Goal: Task Accomplishment & Management: Use online tool/utility

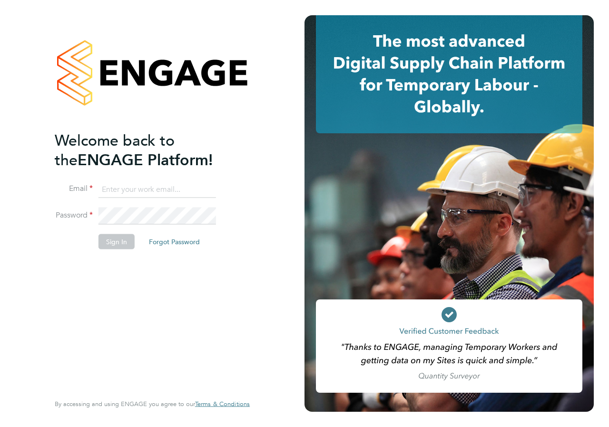
type input "[PERSON_NAME][EMAIL_ADDRESS][PERSON_NAME][DOMAIN_NAME]"
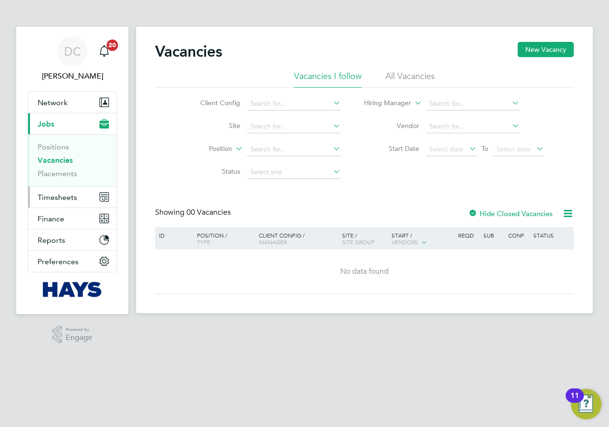
click at [59, 195] on span "Timesheets" at bounding box center [58, 197] width 40 height 9
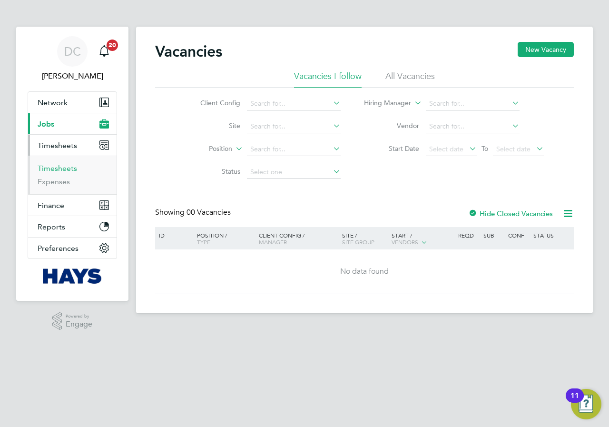
click at [65, 169] on link "Timesheets" at bounding box center [58, 168] width 40 height 9
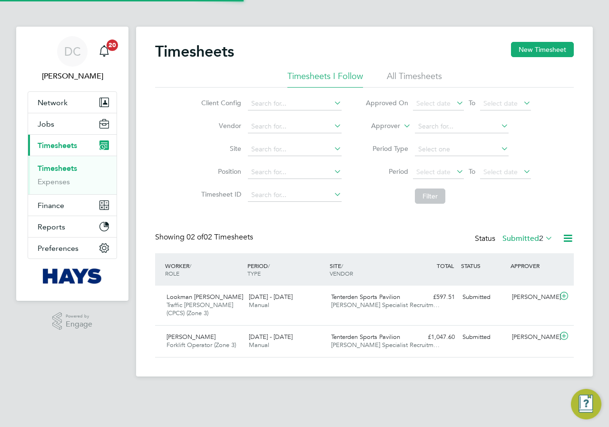
scroll to position [24, 83]
click at [530, 51] on button "New Timesheet" at bounding box center [542, 49] width 63 height 15
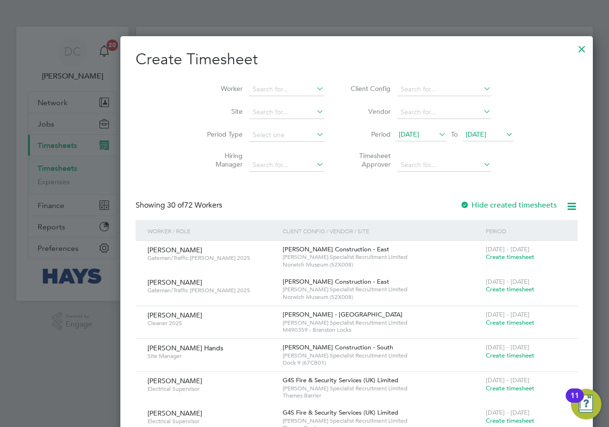
scroll to position [2076, 368]
click at [574, 52] on div at bounding box center [582, 46] width 17 height 17
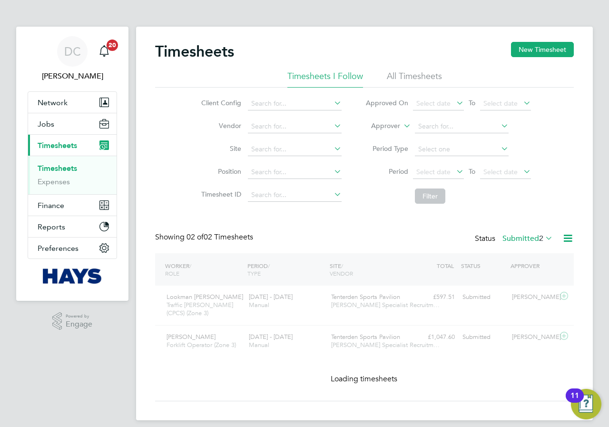
scroll to position [24, 83]
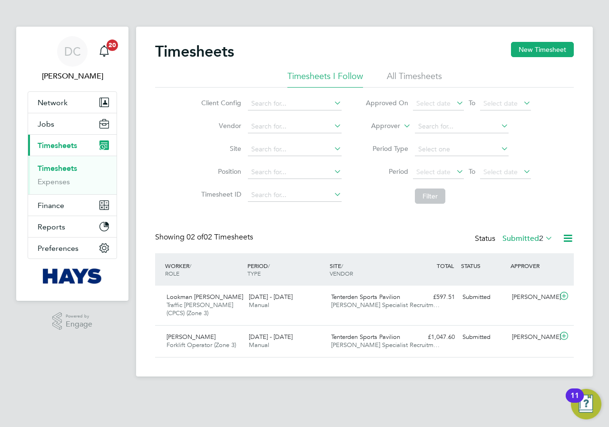
click at [64, 168] on link "Timesheets" at bounding box center [58, 168] width 40 height 9
click at [541, 51] on button "New Timesheet" at bounding box center [542, 49] width 63 height 15
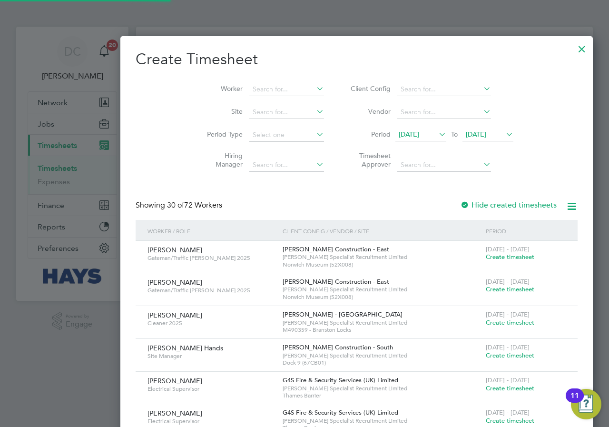
scroll to position [2076, 368]
click at [504, 132] on icon at bounding box center [504, 134] width 0 height 13
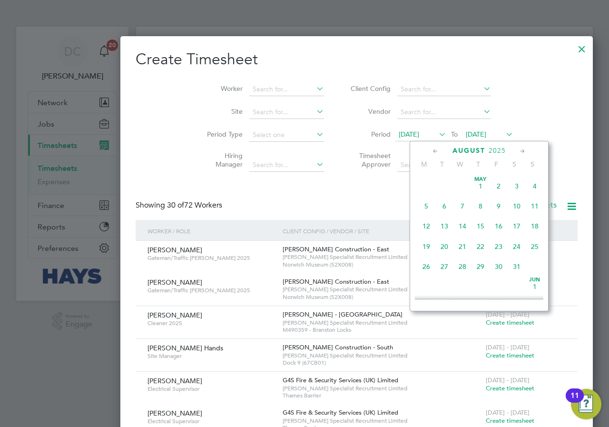
scroll to position [350, 0]
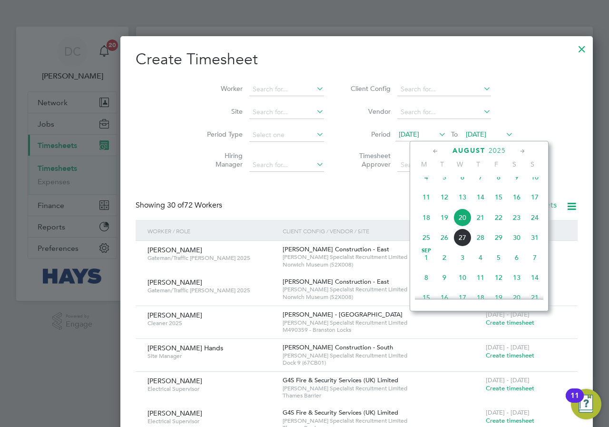
click at [534, 225] on span "24" at bounding box center [535, 217] width 18 height 18
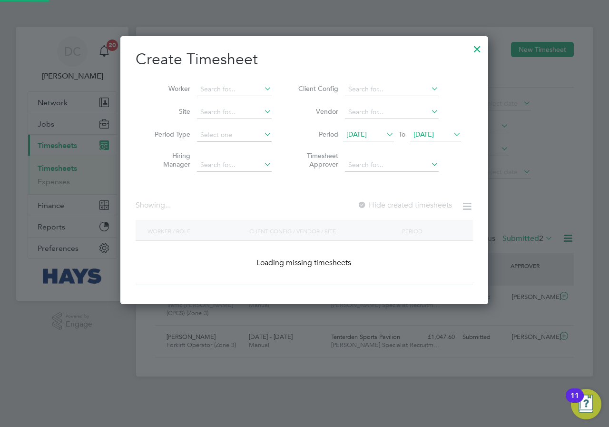
scroll to position [1818, 368]
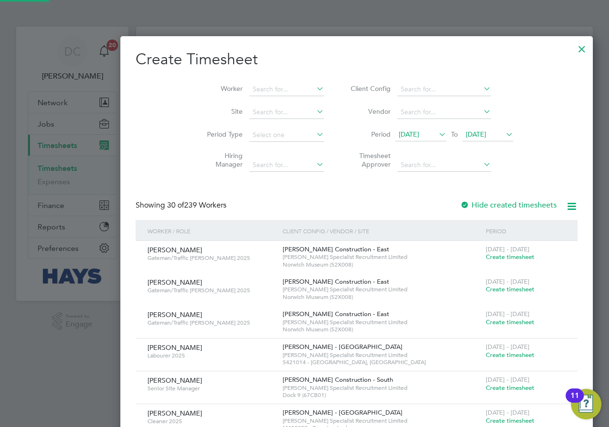
click at [437, 137] on icon at bounding box center [437, 134] width 0 height 13
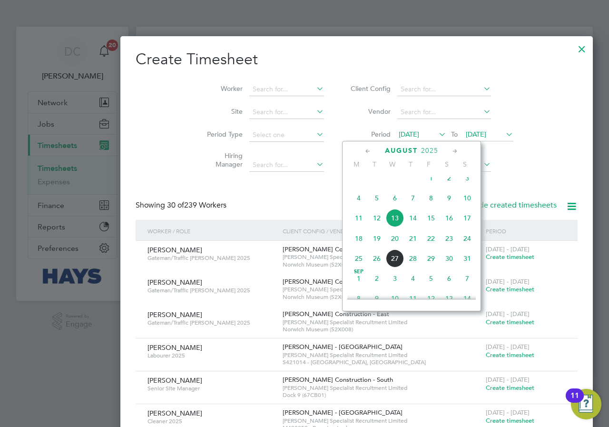
click at [356, 244] on span "18" at bounding box center [359, 238] width 18 height 18
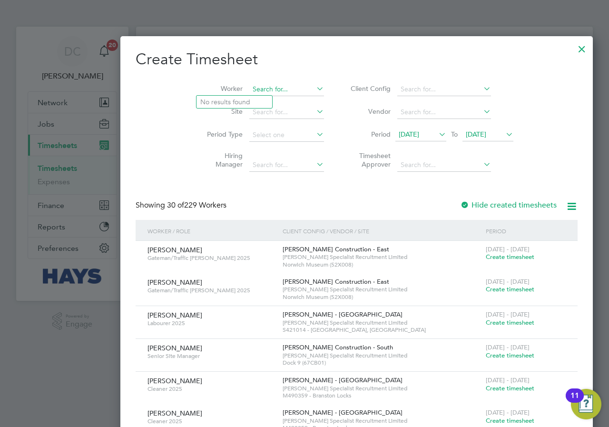
click at [249, 84] on input at bounding box center [286, 89] width 75 height 13
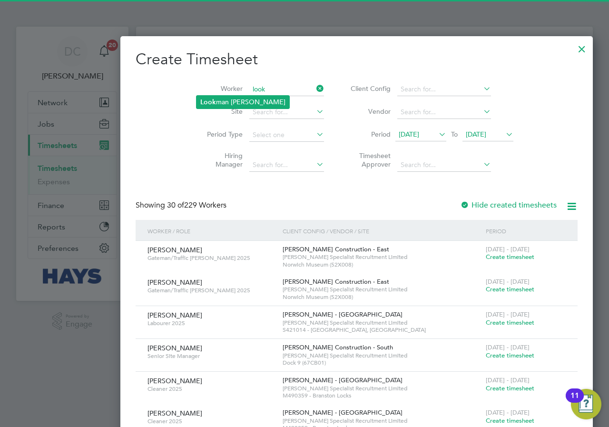
click at [217, 100] on li "Look man [PERSON_NAME]" at bounding box center [243, 102] width 93 height 13
type input "Lookman [PERSON_NAME]"
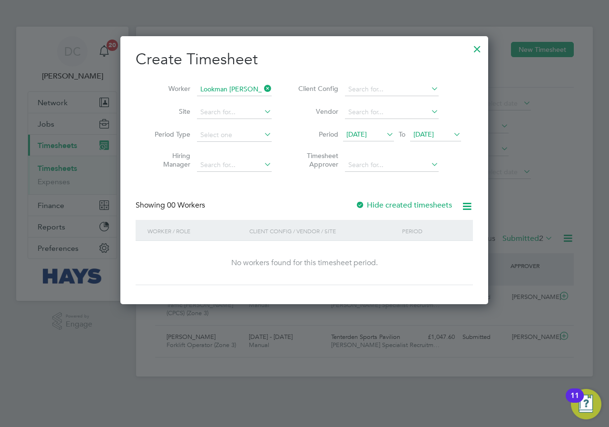
click at [435, 209] on div "Hide created timesheets" at bounding box center [405, 205] width 99 height 10
click at [435, 208] on label "Hide created timesheets" at bounding box center [404, 205] width 97 height 10
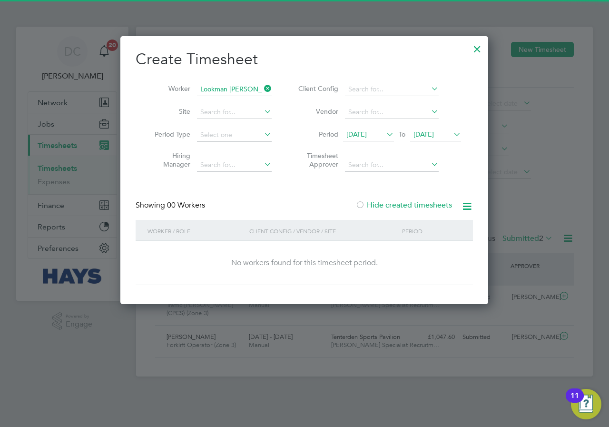
click at [429, 205] on label "Hide created timesheets" at bounding box center [404, 205] width 97 height 10
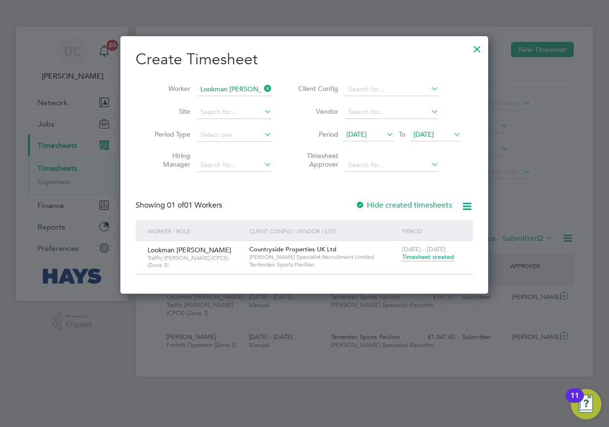
click at [422, 257] on span "Timesheet created" at bounding box center [428, 257] width 52 height 9
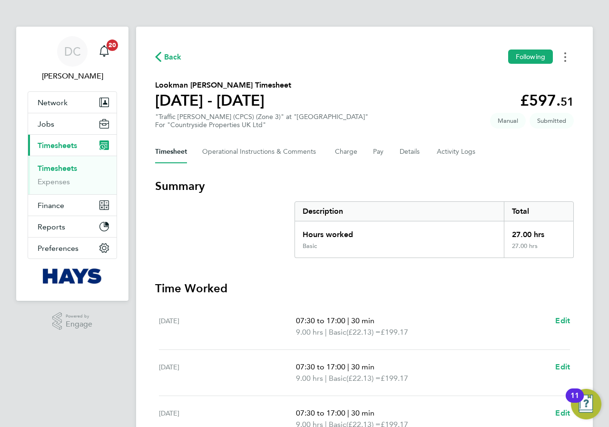
click at [564, 59] on icon "Timesheets Menu" at bounding box center [565, 57] width 2 height 10
click at [506, 98] on link "Download timesheet" at bounding box center [517, 97] width 114 height 19
click at [64, 168] on link "Timesheets" at bounding box center [58, 168] width 40 height 9
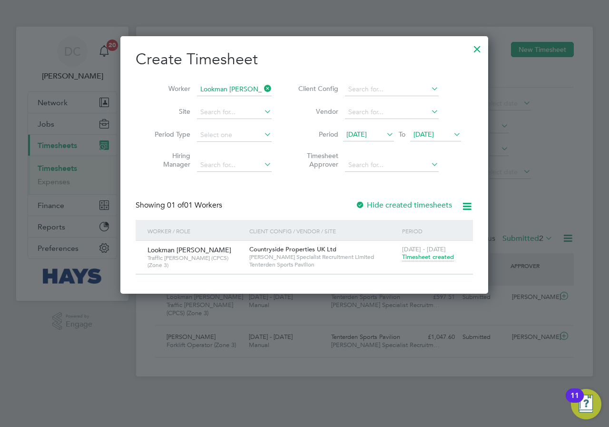
click at [262, 89] on icon at bounding box center [262, 88] width 0 height 13
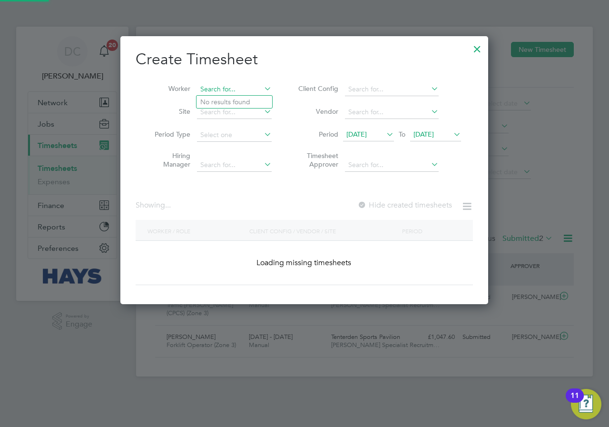
click at [258, 90] on input at bounding box center [234, 89] width 75 height 13
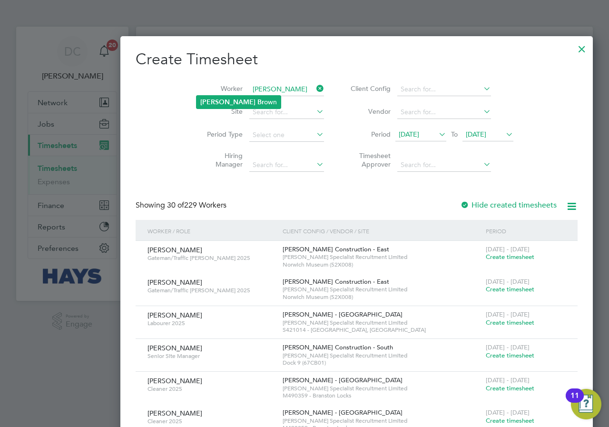
click at [247, 100] on li "[PERSON_NAME] own" at bounding box center [239, 102] width 84 height 13
type input "[PERSON_NAME]"
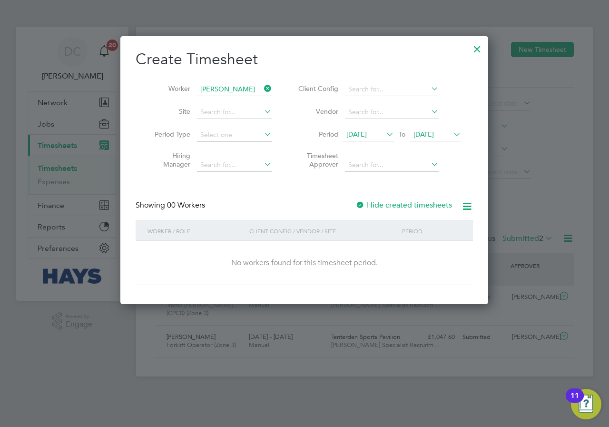
click at [411, 201] on label "Hide created timesheets" at bounding box center [404, 205] width 97 height 10
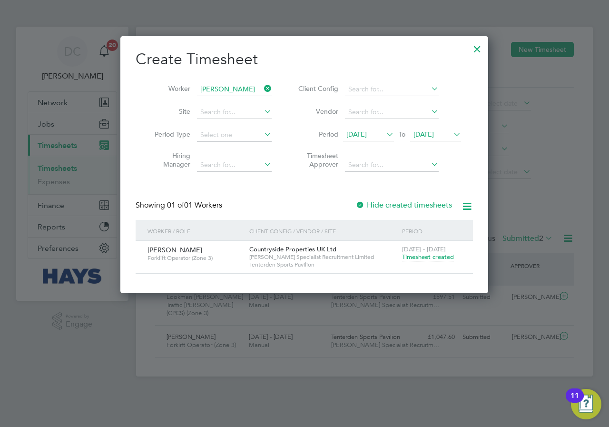
click at [421, 255] on span "Timesheet created" at bounding box center [428, 257] width 52 height 9
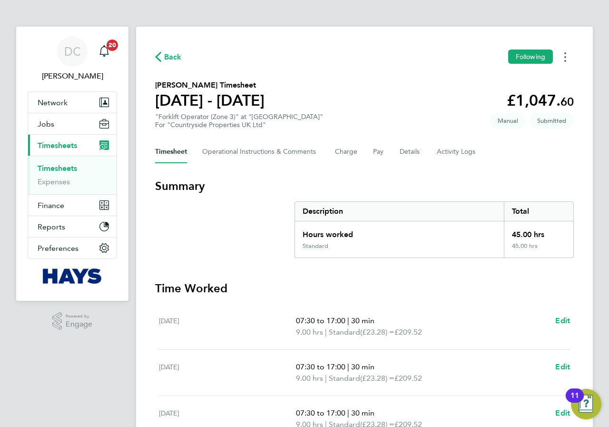
click at [564, 55] on button "Timesheets Menu" at bounding box center [565, 56] width 17 height 15
click at [499, 94] on link "Download timesheet" at bounding box center [517, 97] width 114 height 19
click at [67, 170] on link "Timesheets" at bounding box center [58, 168] width 40 height 9
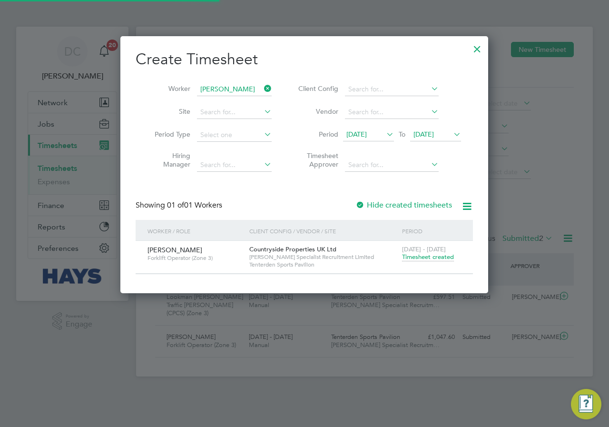
scroll to position [24, 83]
click at [262, 89] on icon at bounding box center [262, 88] width 0 height 13
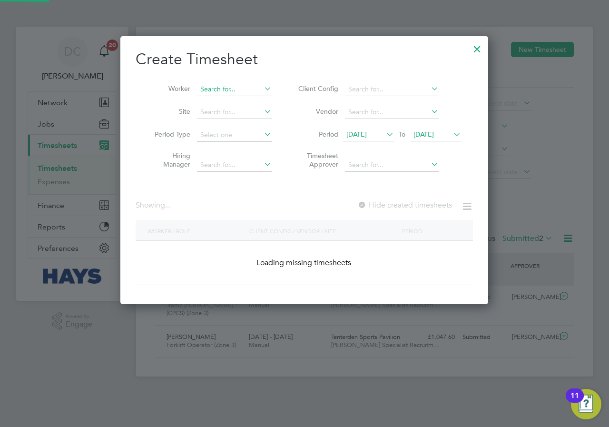
click at [231, 85] on input at bounding box center [234, 89] width 75 height 13
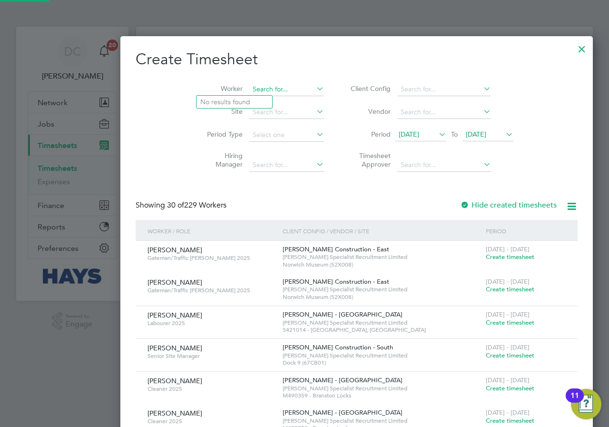
scroll to position [1476, 368]
click at [239, 106] on li "[PERSON_NAME]" at bounding box center [236, 102] width 78 height 13
type input "[PERSON_NAME]"
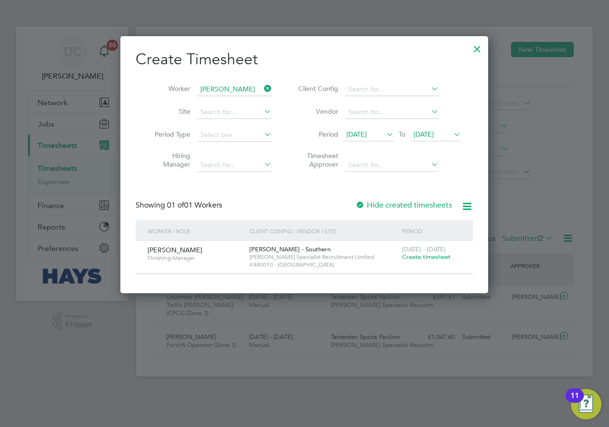
scroll to position [257, 368]
click at [433, 210] on div "Showing 01 of 01 Workers Hide created timesheets" at bounding box center [304, 210] width 337 height 20
click at [418, 204] on label "Hide created timesheets" at bounding box center [404, 205] width 97 height 10
click at [408, 205] on label "Hide created timesheets" at bounding box center [404, 205] width 97 height 10
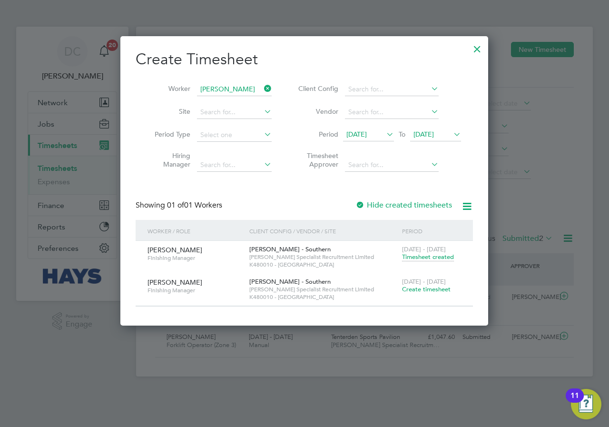
scroll to position [289, 368]
click at [424, 256] on span "Timesheet created" at bounding box center [428, 257] width 52 height 9
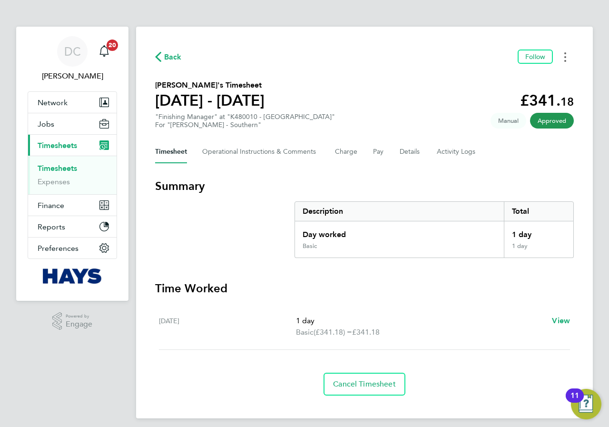
click at [563, 59] on button "Timesheets Menu" at bounding box center [565, 56] width 17 height 15
click at [524, 78] on link "Download timesheet" at bounding box center [517, 78] width 114 height 19
